Goal: Task Accomplishment & Management: Complete application form

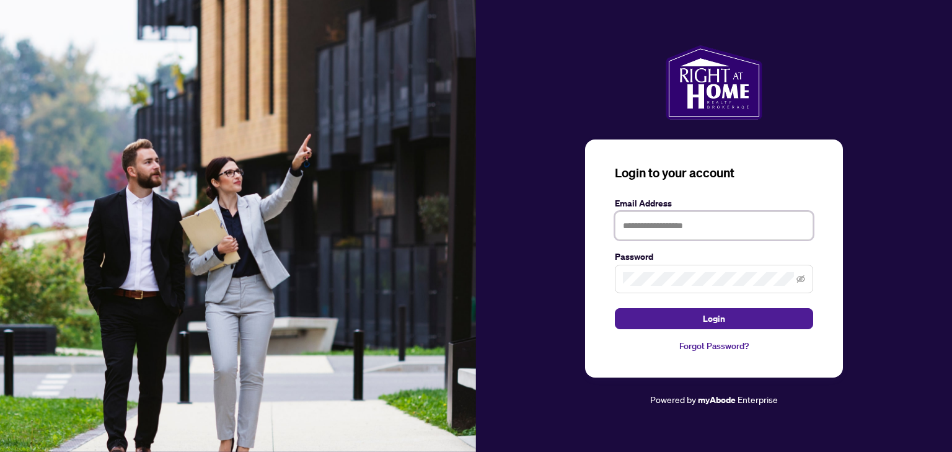
click at [767, 223] on input "text" at bounding box center [714, 225] width 198 height 29
type input "**********"
click at [803, 281] on icon "eye-invisible" at bounding box center [801, 278] width 9 height 7
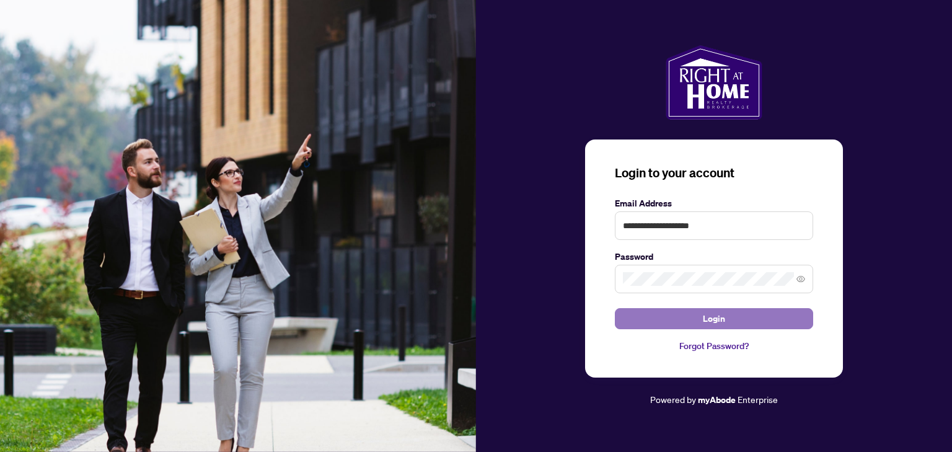
click at [760, 319] on button "Login" at bounding box center [714, 318] width 198 height 21
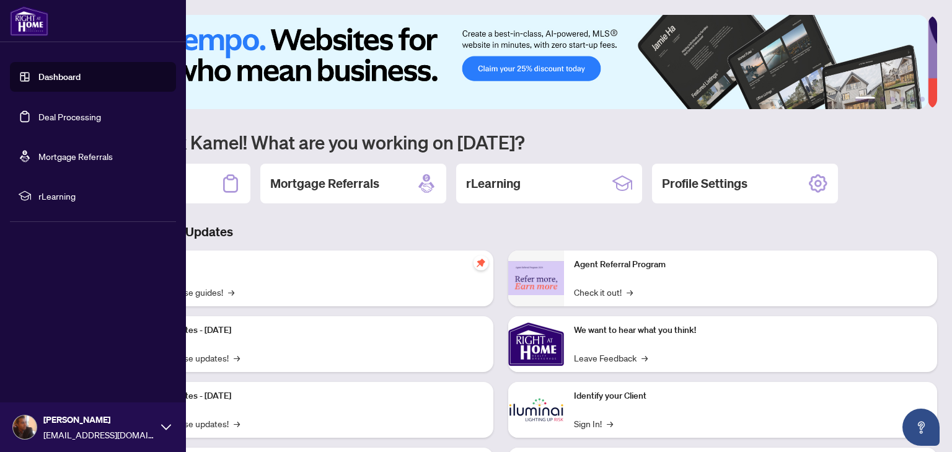
click at [57, 114] on link "Deal Processing" at bounding box center [69, 116] width 63 height 11
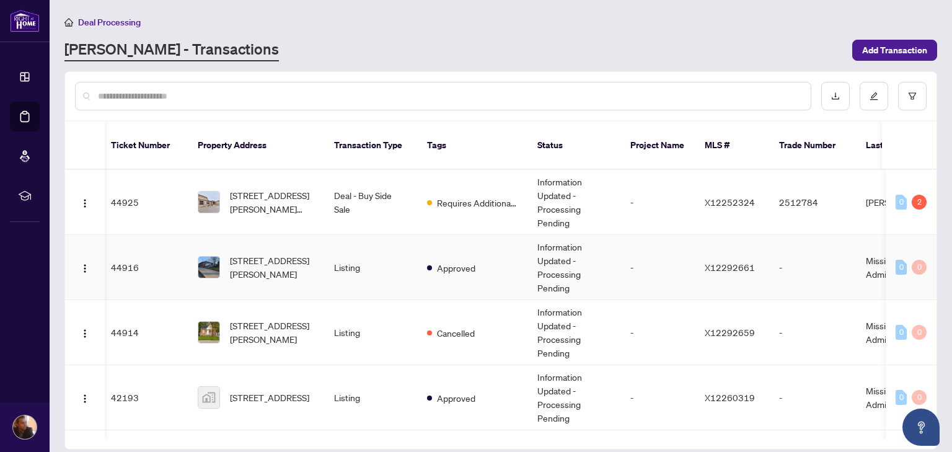
scroll to position [0, 6]
click at [446, 179] on td "Requires Additional Docs" at bounding box center [470, 202] width 110 height 65
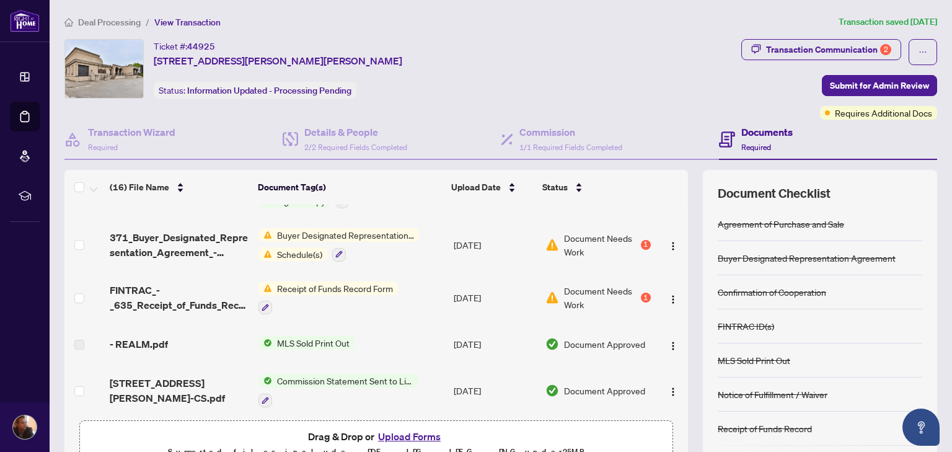
scroll to position [39, 0]
click at [372, 244] on div "Buyer Designated Representation Agreement Schedule(s)" at bounding box center [339, 245] width 161 height 33
click at [641, 246] on div "1" at bounding box center [646, 246] width 10 height 10
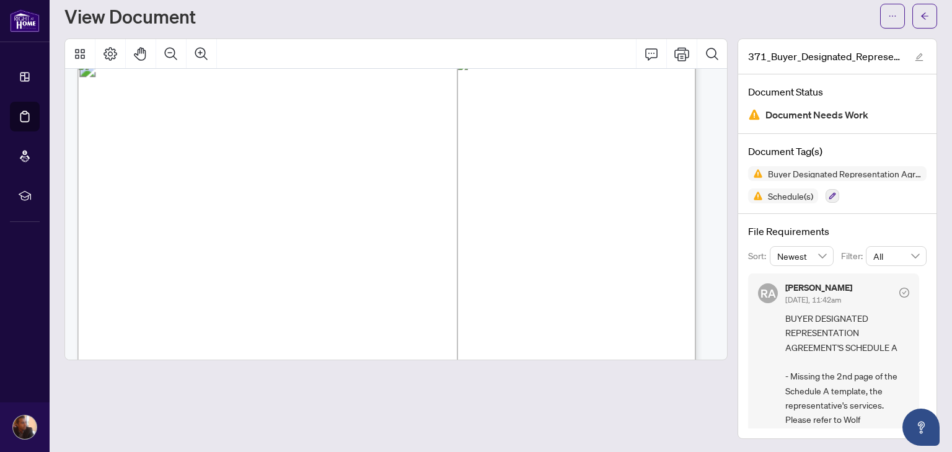
scroll to position [2411, 0]
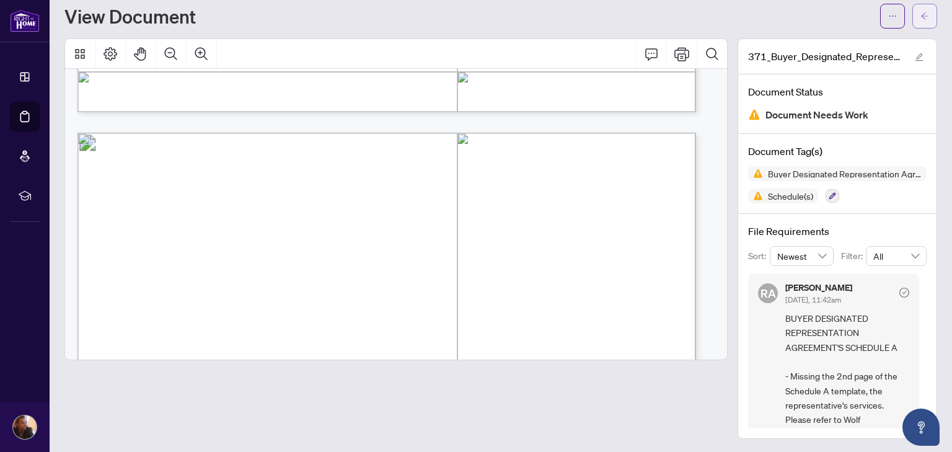
click at [921, 25] on span "button" at bounding box center [925, 16] width 9 height 20
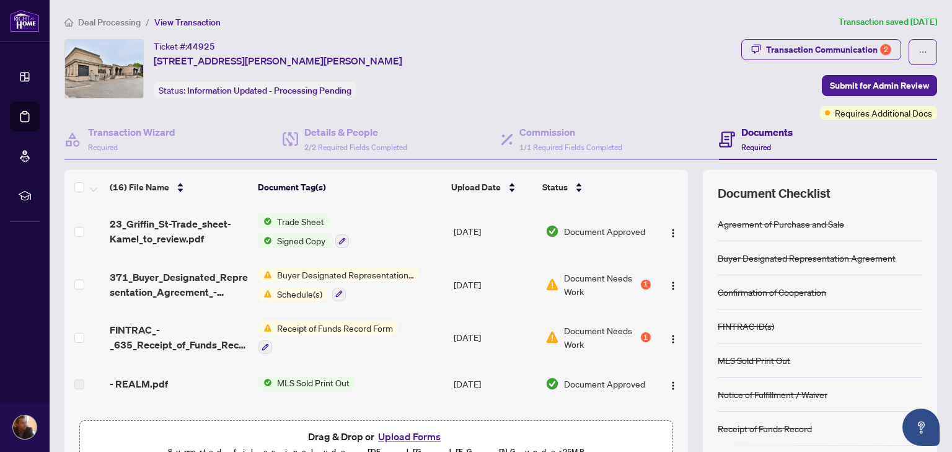
scroll to position [1, 0]
click at [404, 428] on button "Upload Forms" at bounding box center [409, 436] width 70 height 16
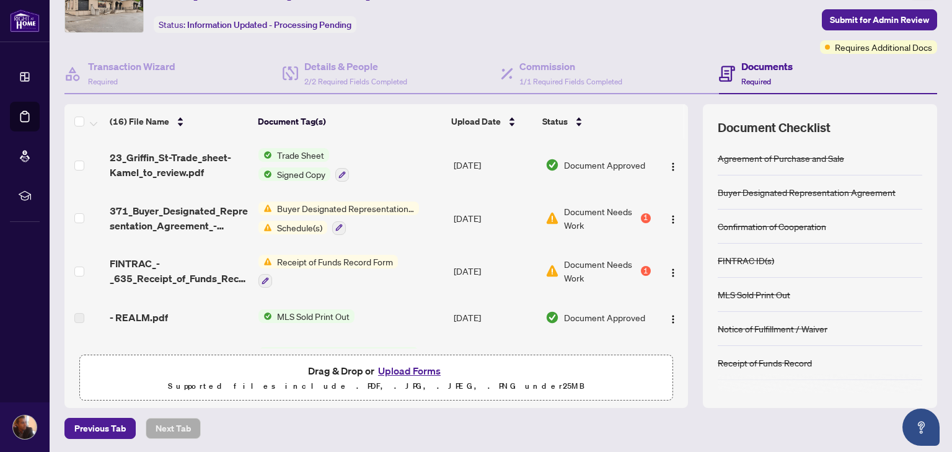
click at [403, 370] on button "Upload Forms" at bounding box center [409, 371] width 70 height 16
click at [400, 365] on button "Upload Forms" at bounding box center [409, 371] width 70 height 16
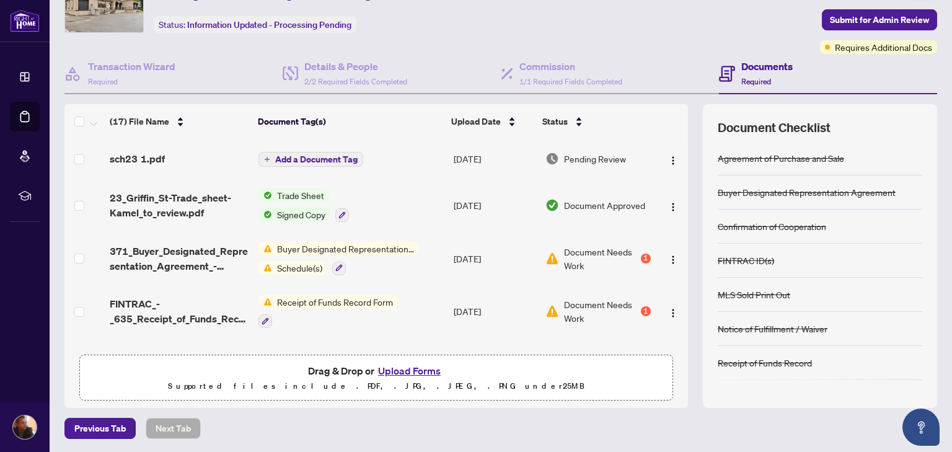
scroll to position [44, 0]
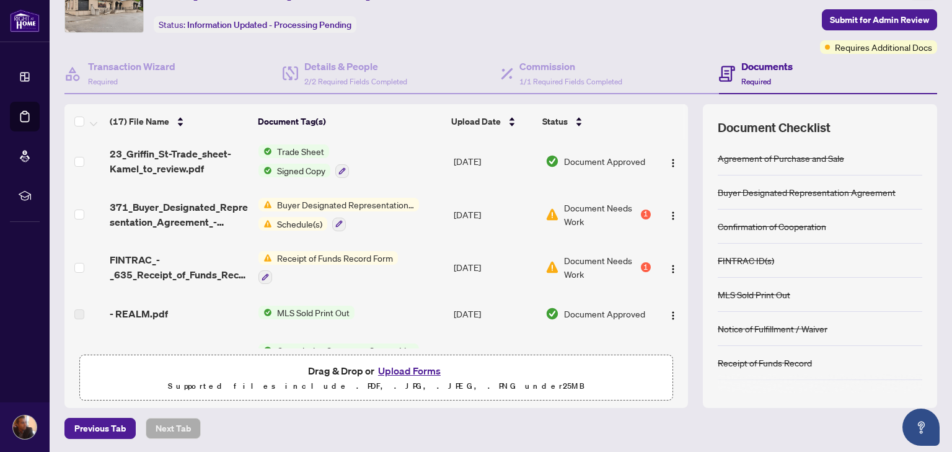
click at [372, 254] on span "Receipt of Funds Record Form" at bounding box center [335, 258] width 126 height 14
click at [288, 266] on div "Receipt of Funds Record Form" at bounding box center [329, 267] width 140 height 33
click at [668, 267] on img "button" at bounding box center [673, 269] width 10 height 10
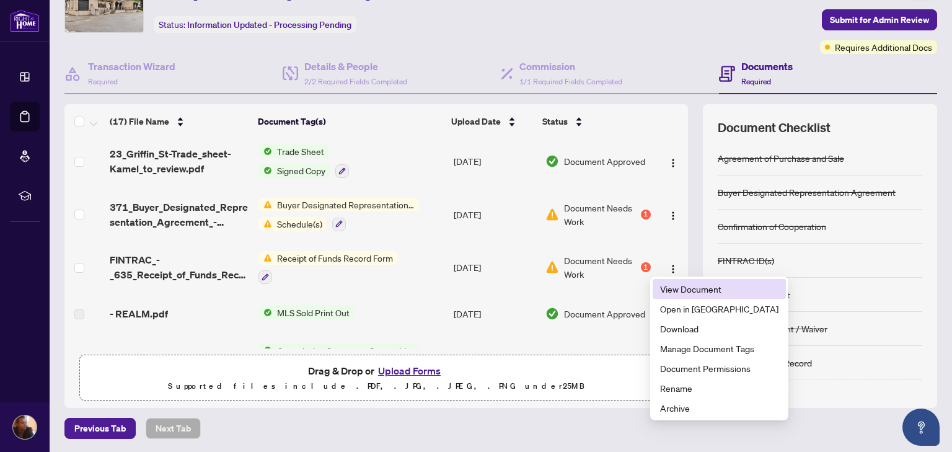
click at [667, 283] on span "View Document" at bounding box center [719, 289] width 118 height 14
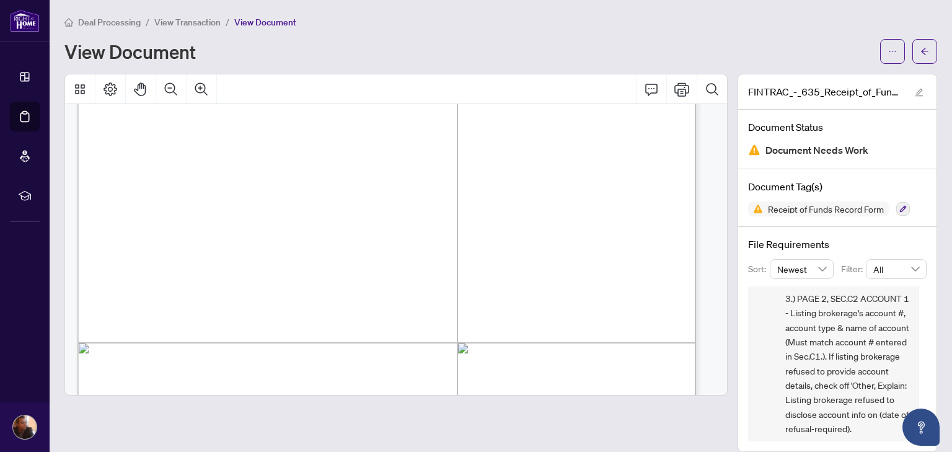
scroll to position [264, 0]
click at [775, 391] on div "[PERSON_NAME] [DATE], 11:46am COMPLIANCE - RECEIPT OF FUNDS FORM 635 ($80K) *Pe…" at bounding box center [833, 299] width 171 height 555
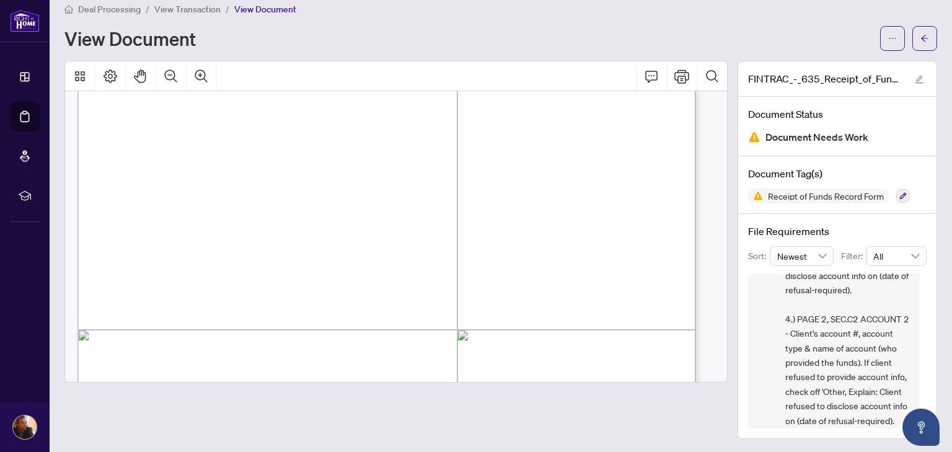
scroll to position [428, 0]
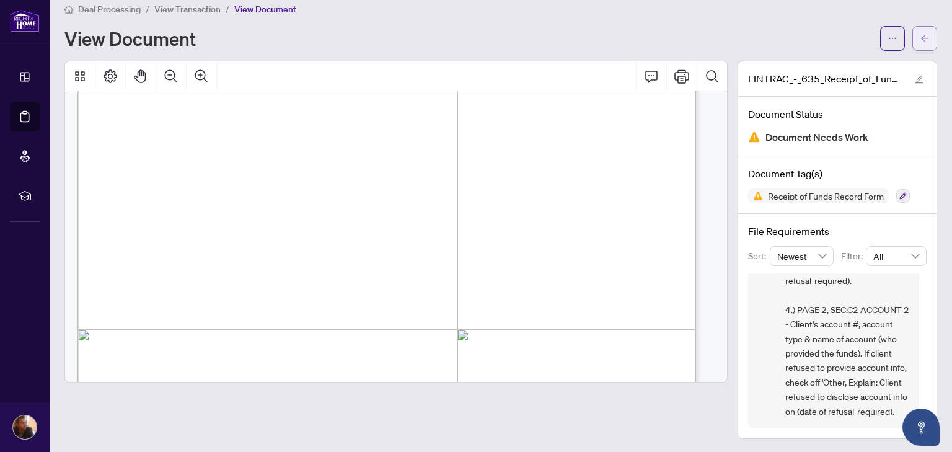
click at [921, 38] on icon "arrow-left" at bounding box center [925, 38] width 9 height 9
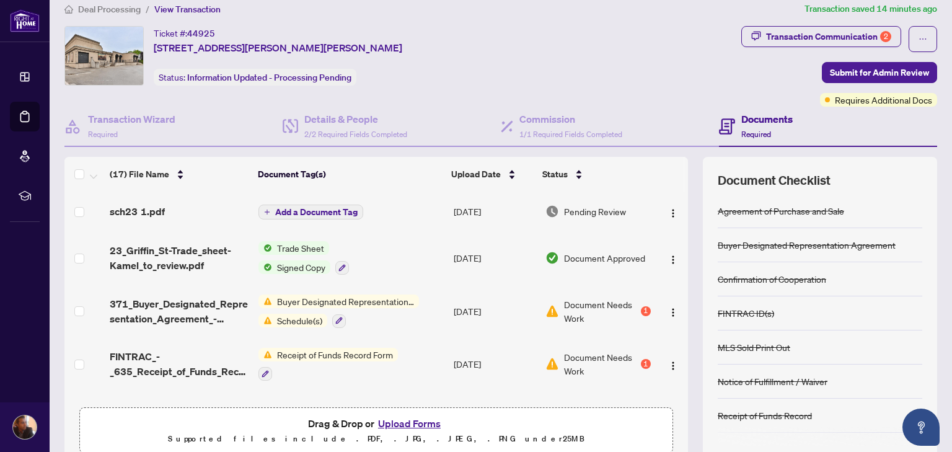
click at [420, 421] on button "Upload Forms" at bounding box center [409, 423] width 70 height 16
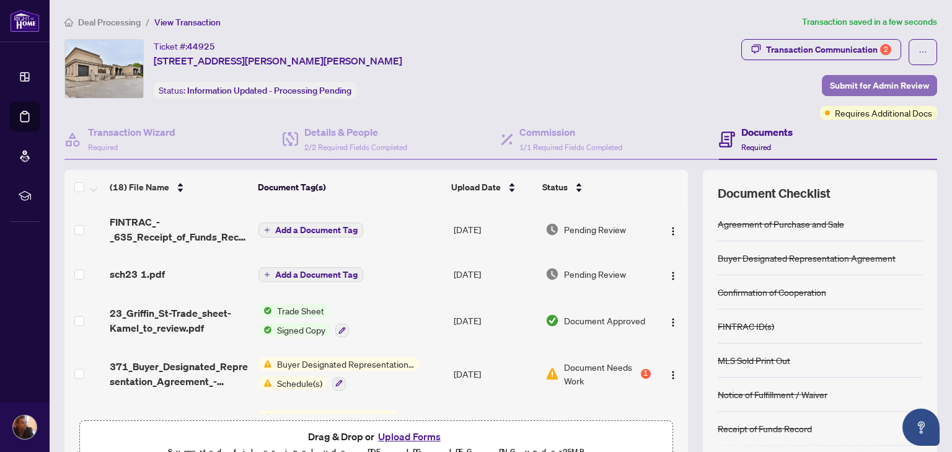
click at [897, 83] on span "Submit for Admin Review" at bounding box center [879, 86] width 99 height 20
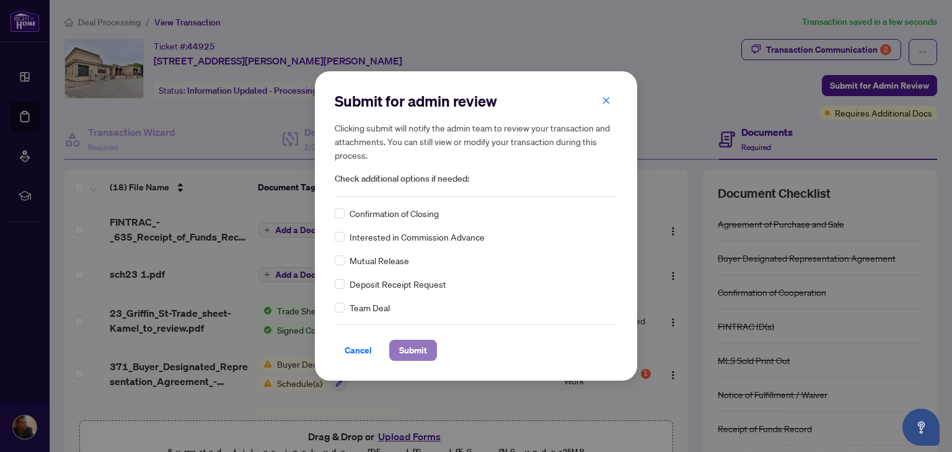
click at [419, 352] on span "Submit" at bounding box center [413, 350] width 28 height 20
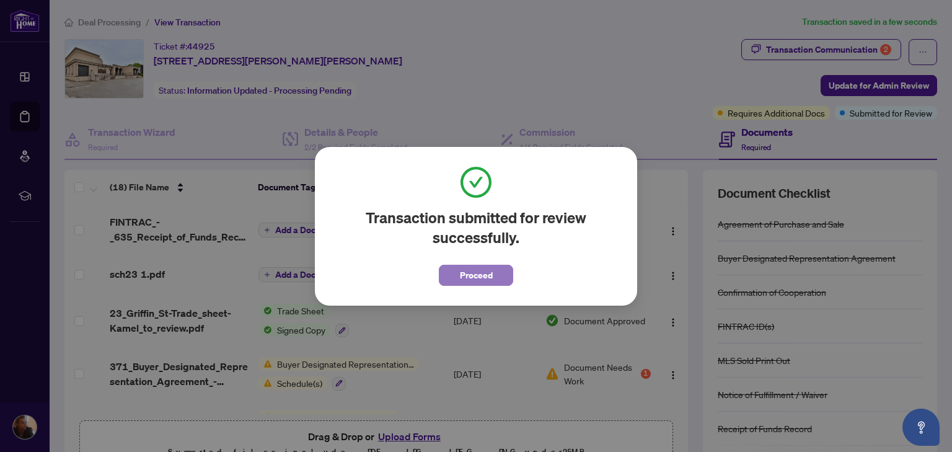
click at [505, 282] on button "Proceed" at bounding box center [476, 275] width 74 height 21
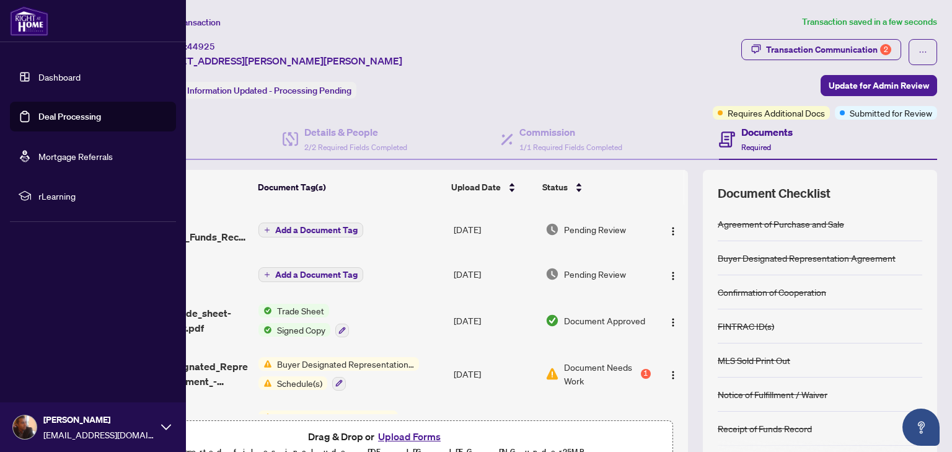
click at [38, 116] on link "Deal Processing" at bounding box center [69, 116] width 63 height 11
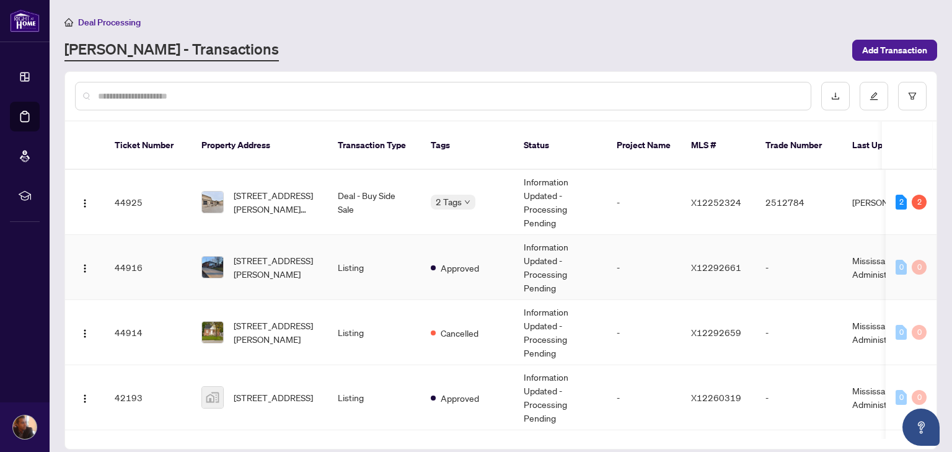
click at [272, 235] on td "[STREET_ADDRESS][PERSON_NAME]" at bounding box center [260, 267] width 136 height 65
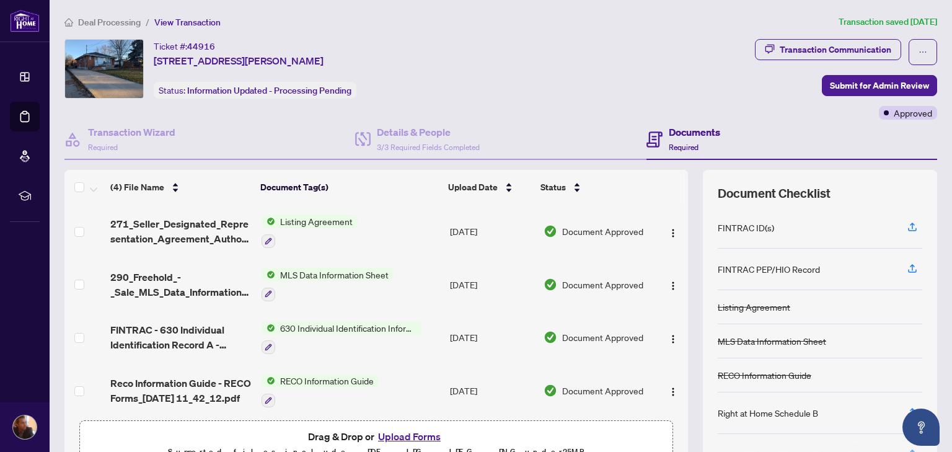
click at [397, 429] on button "Upload Forms" at bounding box center [409, 436] width 70 height 16
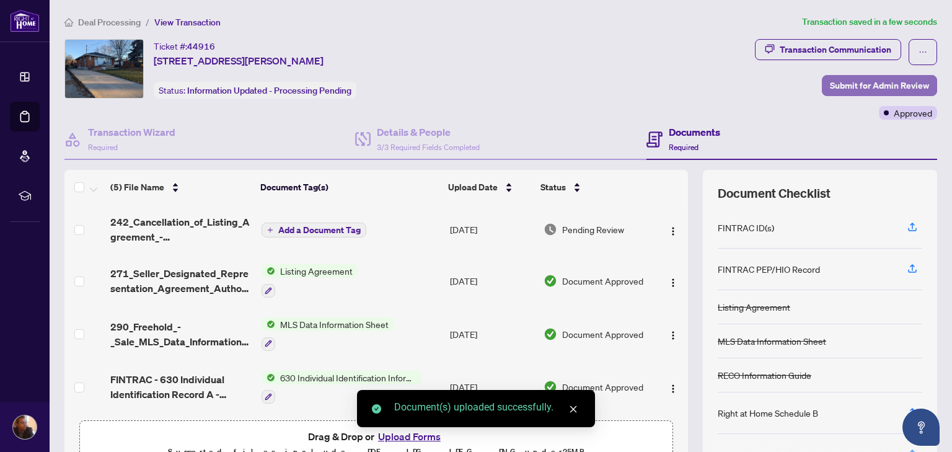
click at [886, 82] on span "Submit for Admin Review" at bounding box center [879, 86] width 99 height 20
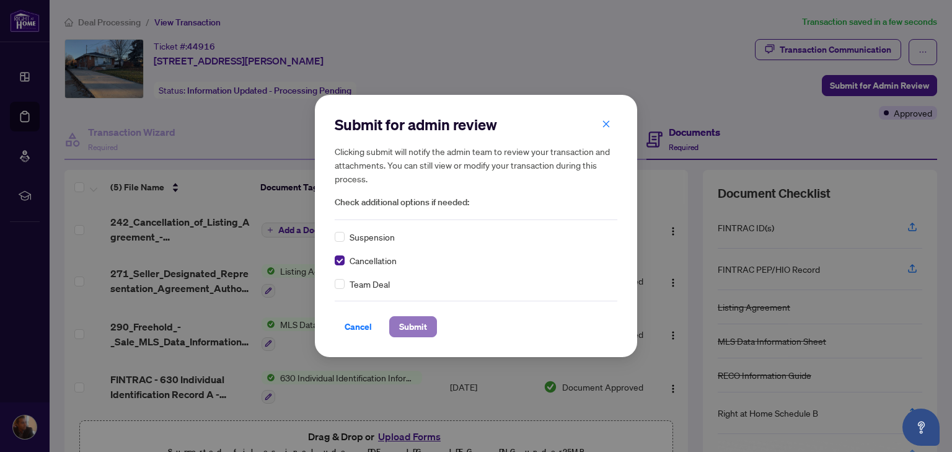
click at [409, 321] on span "Submit" at bounding box center [413, 327] width 28 height 20
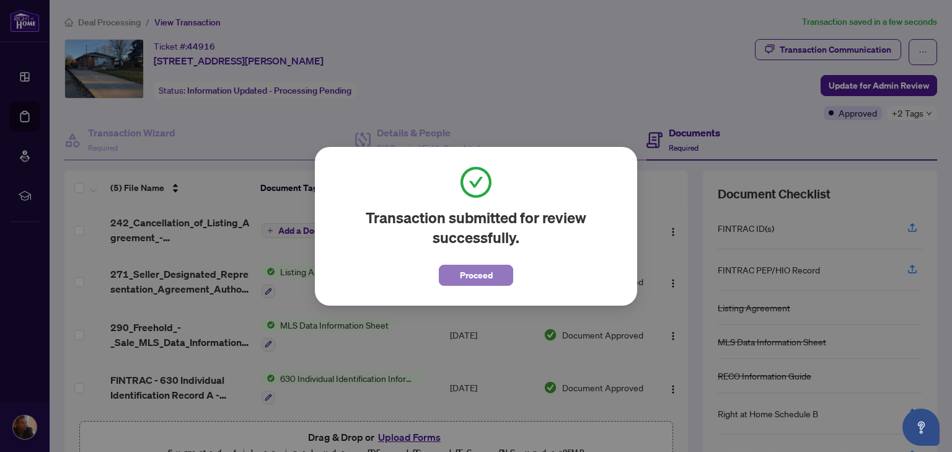
click at [479, 279] on span "Proceed" at bounding box center [476, 275] width 33 height 20
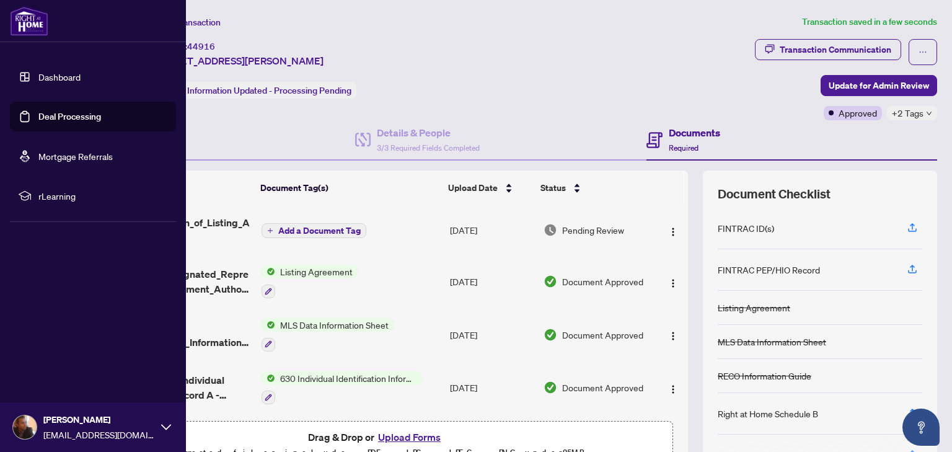
click at [57, 118] on link "Deal Processing" at bounding box center [69, 116] width 63 height 11
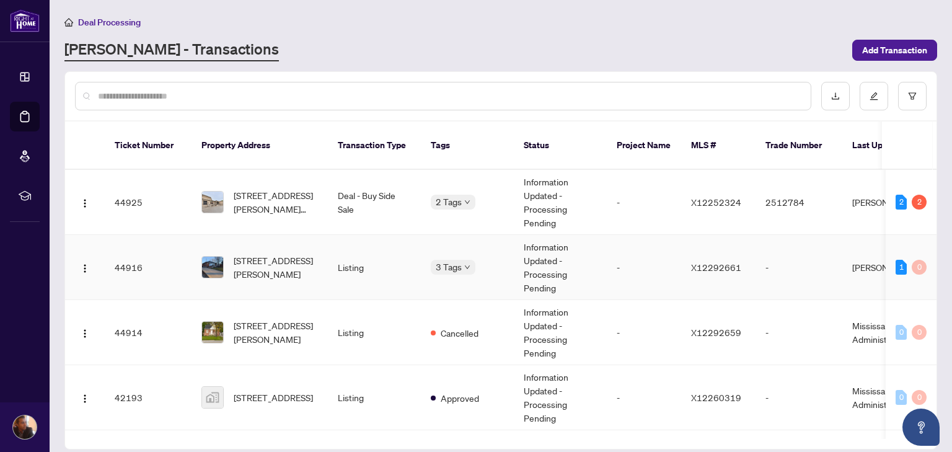
scroll to position [60, 0]
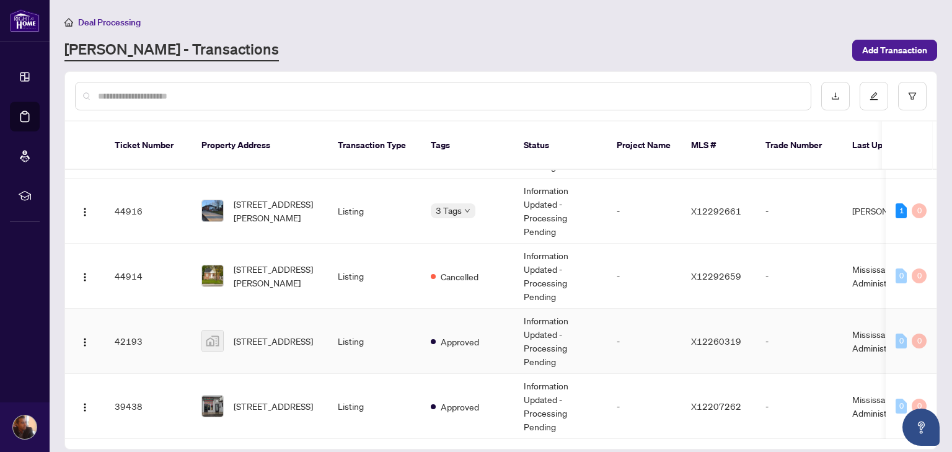
click at [383, 314] on td "Listing" at bounding box center [374, 341] width 93 height 65
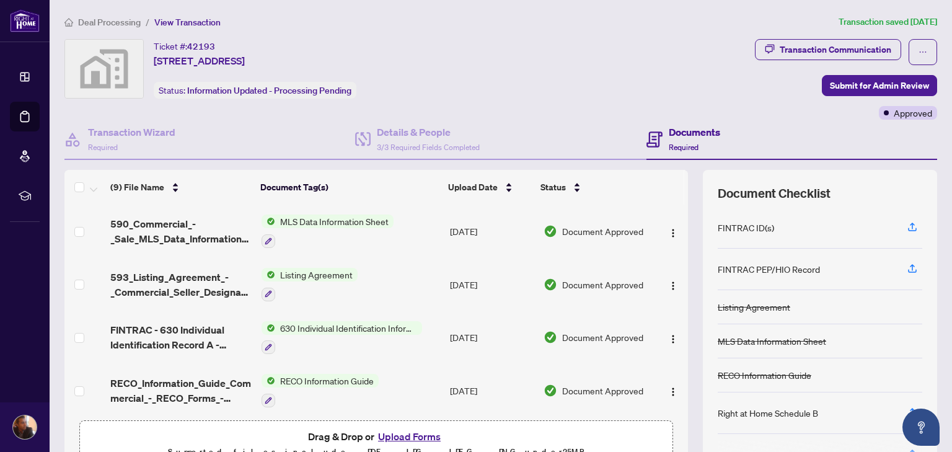
click at [401, 433] on button "Upload Forms" at bounding box center [409, 436] width 70 height 16
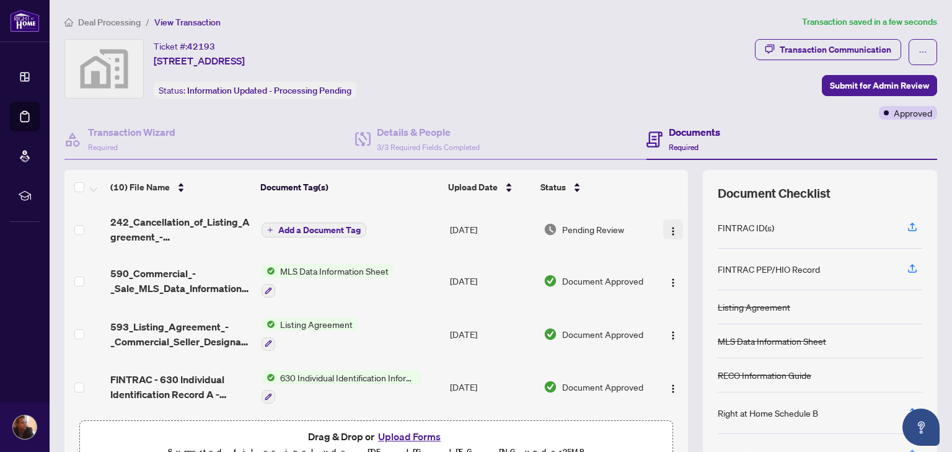
click at [668, 228] on img "button" at bounding box center [673, 231] width 10 height 10
click at [501, 46] on div "Ticket #: 42193 [STREET_ADDRESS] Status: Information Updated - Processing Pendi…" at bounding box center [407, 69] width 686 height 60
click at [665, 232] on button "button" at bounding box center [673, 229] width 20 height 20
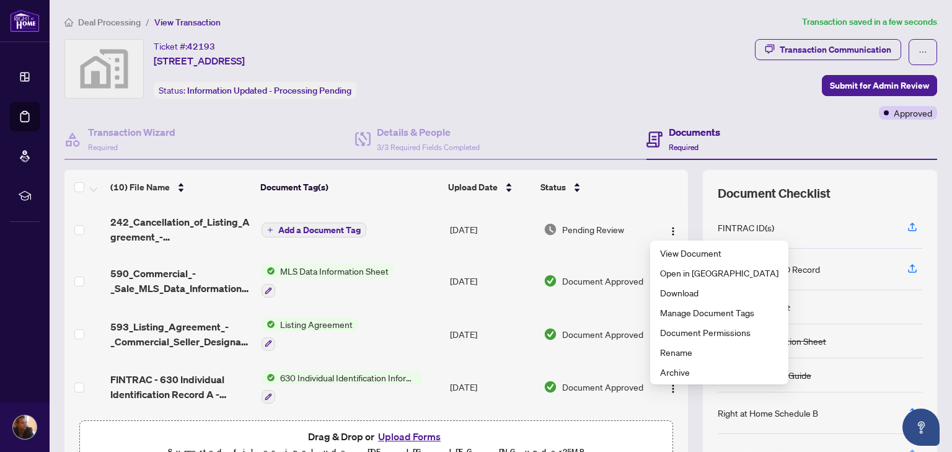
click at [543, 47] on div "Ticket #: 42193 [STREET_ADDRESS] Status: Information Updated - Processing Pendi…" at bounding box center [407, 69] width 686 height 60
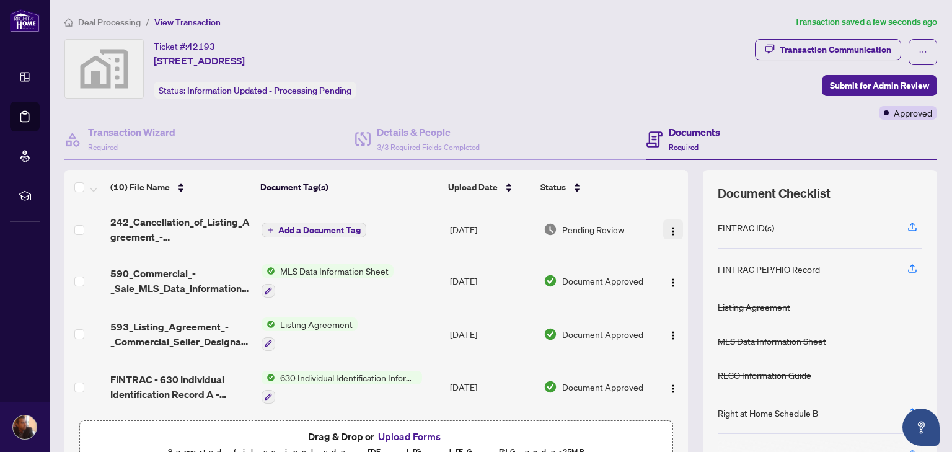
click at [668, 232] on img "button" at bounding box center [673, 231] width 10 height 10
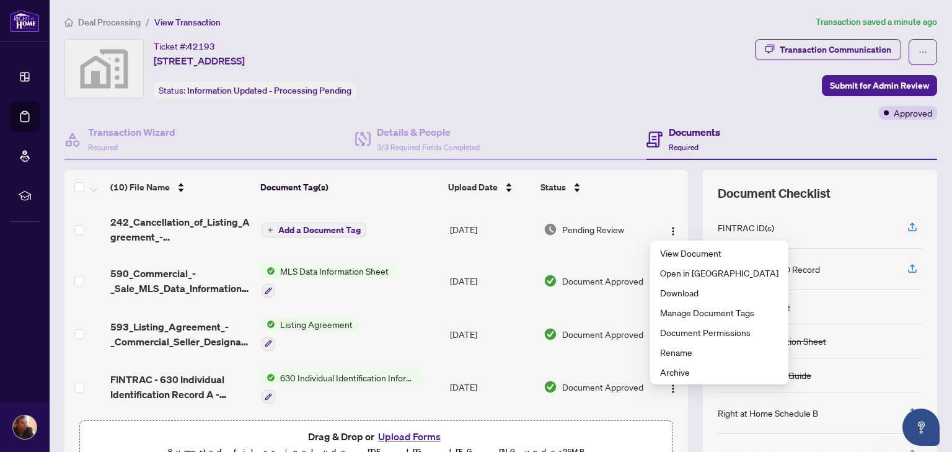
click at [423, 433] on button "Upload Forms" at bounding box center [409, 436] width 70 height 16
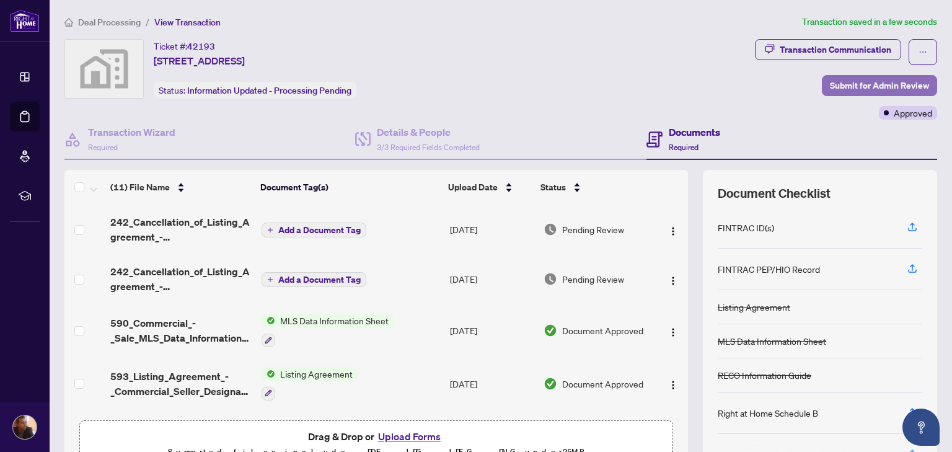
click at [866, 86] on span "Submit for Admin Review" at bounding box center [879, 86] width 99 height 20
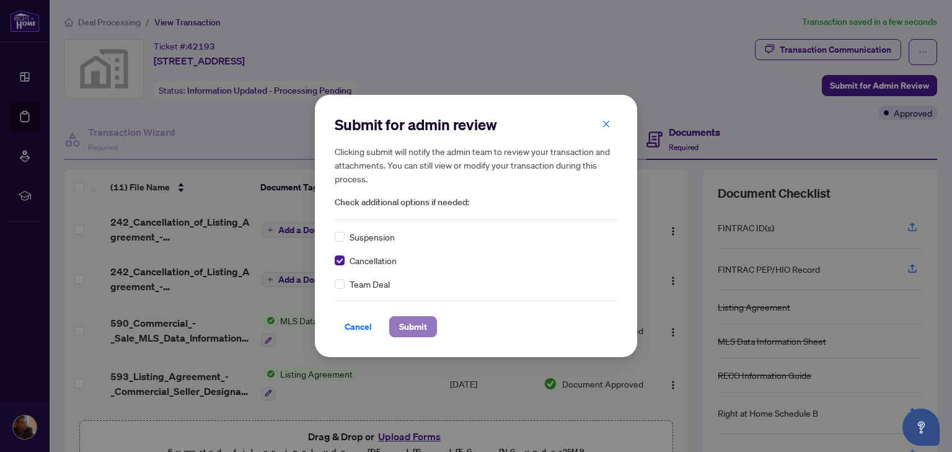
click at [404, 320] on span "Submit" at bounding box center [413, 327] width 28 height 20
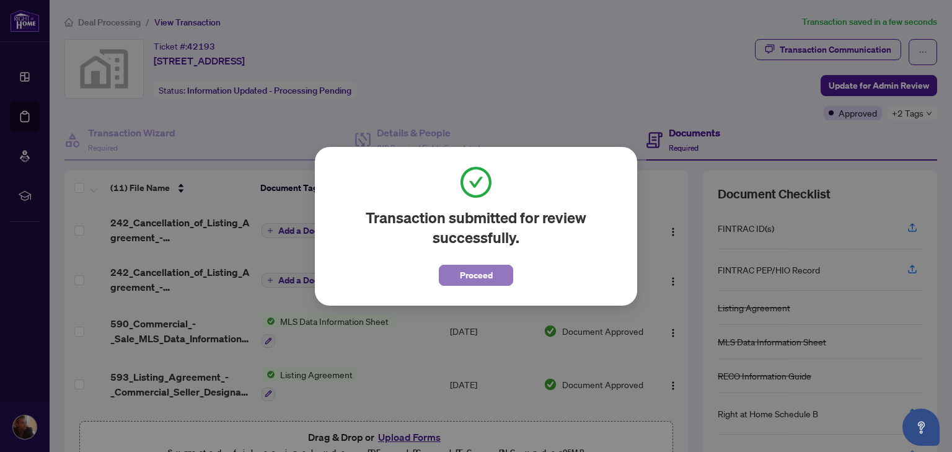
click at [499, 273] on button "Proceed" at bounding box center [476, 275] width 74 height 21
